Goal: Task Accomplishment & Management: Use online tool/utility

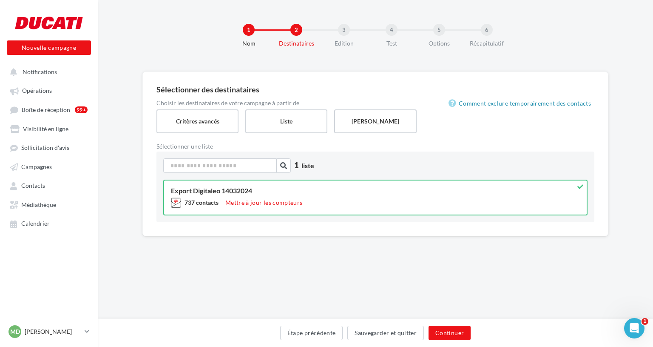
click at [487, 274] on div "1 Nom 2 Destinataires 3 Edition 4 Test 5 Options 6 Récapitulatif Sélectionner d…" at bounding box center [375, 159] width 555 height 319
click at [633, 331] on icon "Ouvrir le Messenger Intercom" at bounding box center [633, 327] width 14 height 14
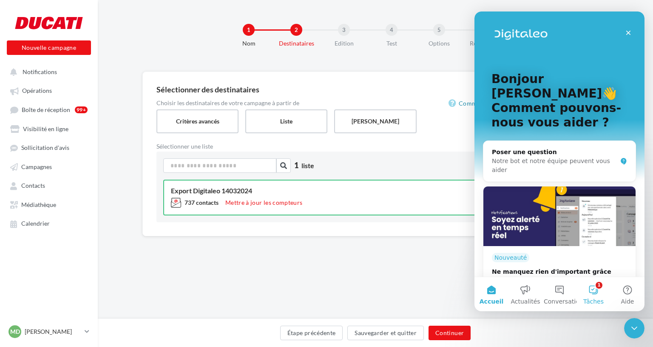
click at [598, 295] on button "1 Tâches" at bounding box center [594, 294] width 34 height 34
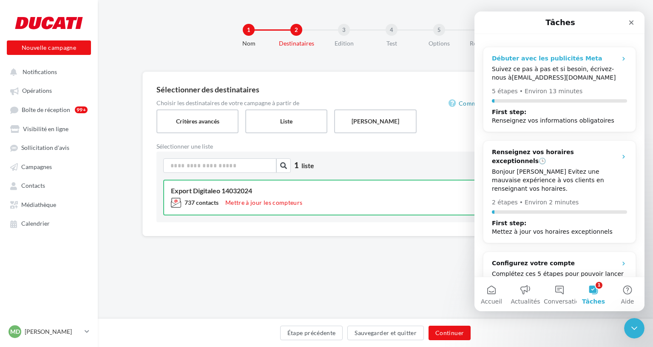
click at [602, 58] on div "Débuter avec les publicités Meta" at bounding box center [559, 58] width 135 height 9
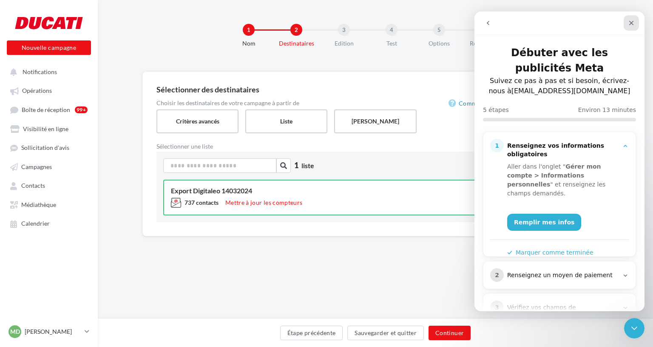
click at [631, 22] on icon "Fermer" at bounding box center [631, 23] width 7 height 7
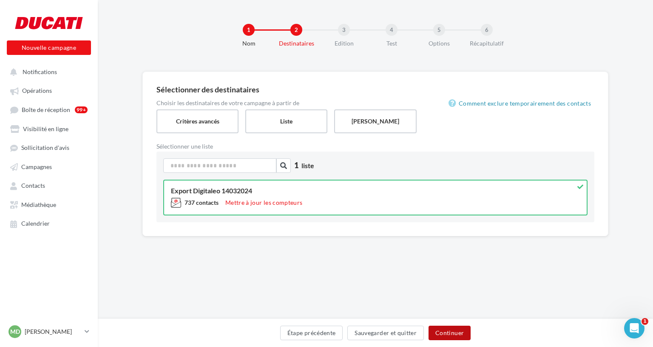
click at [455, 333] on button "Continuer" at bounding box center [450, 332] width 42 height 14
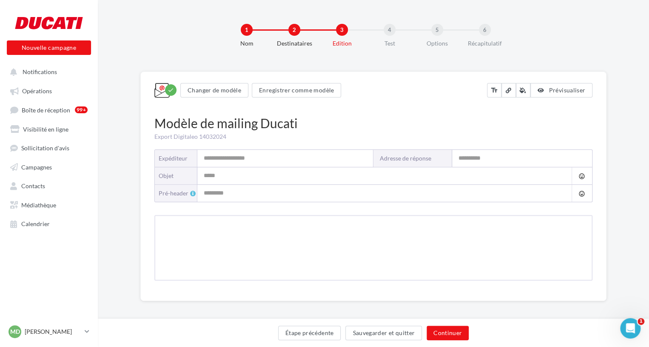
type input "**********"
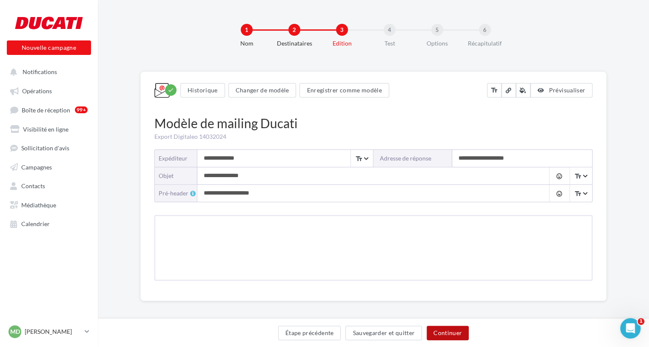
click at [455, 333] on button "Continuer" at bounding box center [448, 332] width 42 height 14
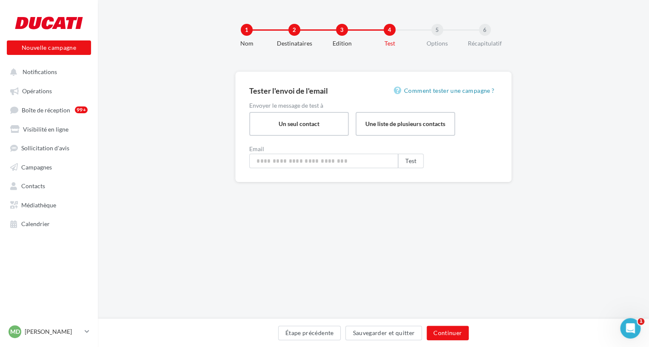
type input "**********"
click at [51, 89] on link "Opérations" at bounding box center [49, 90] width 88 height 15
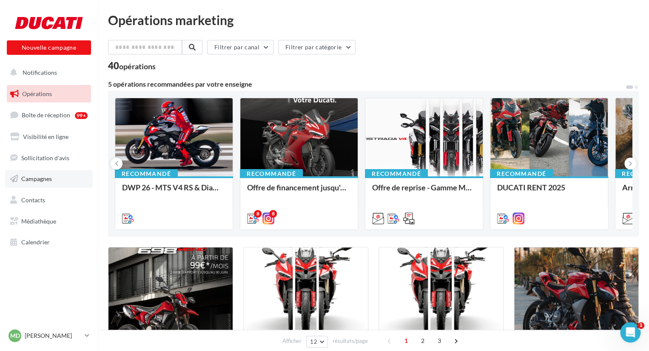
click at [41, 177] on span "Campagnes" at bounding box center [36, 178] width 31 height 7
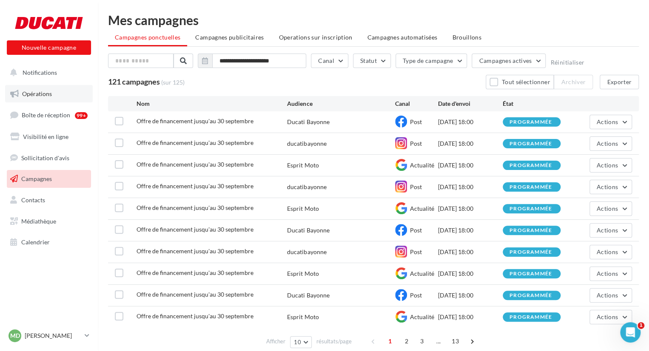
click at [54, 94] on link "Opérations" at bounding box center [49, 94] width 88 height 18
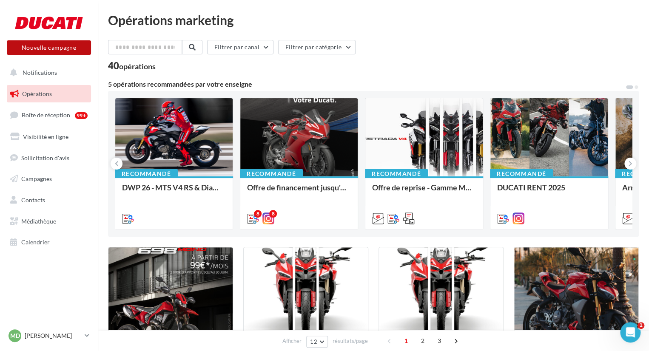
click at [73, 44] on button "Nouvelle campagne" at bounding box center [49, 47] width 84 height 14
click at [562, 71] on div at bounding box center [324, 162] width 649 height 351
